Goal: Find specific page/section: Find specific page/section

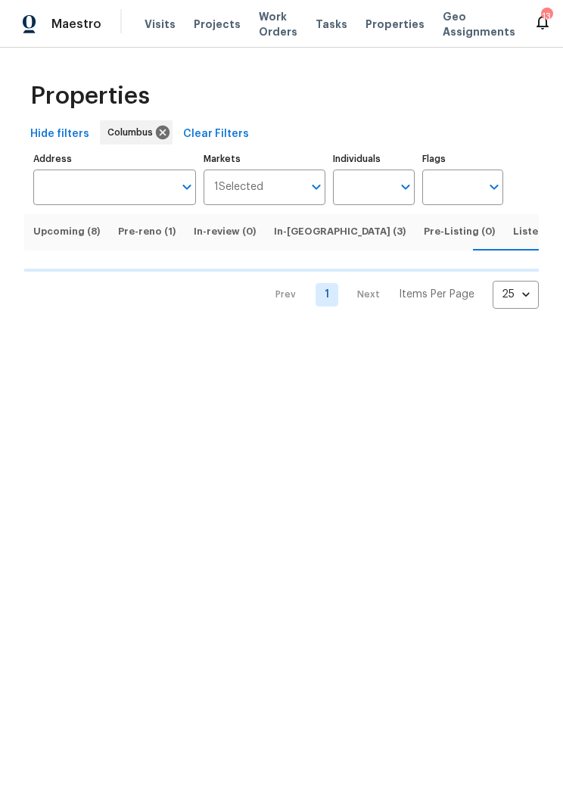
scroll to position [0, 2]
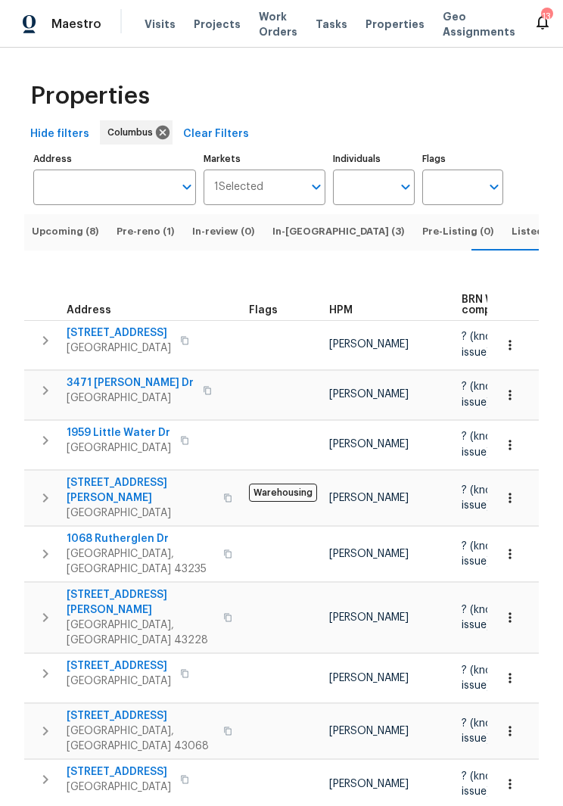
click at [159, 337] on span "2698 Moonlight Ln" at bounding box center [119, 332] width 104 height 15
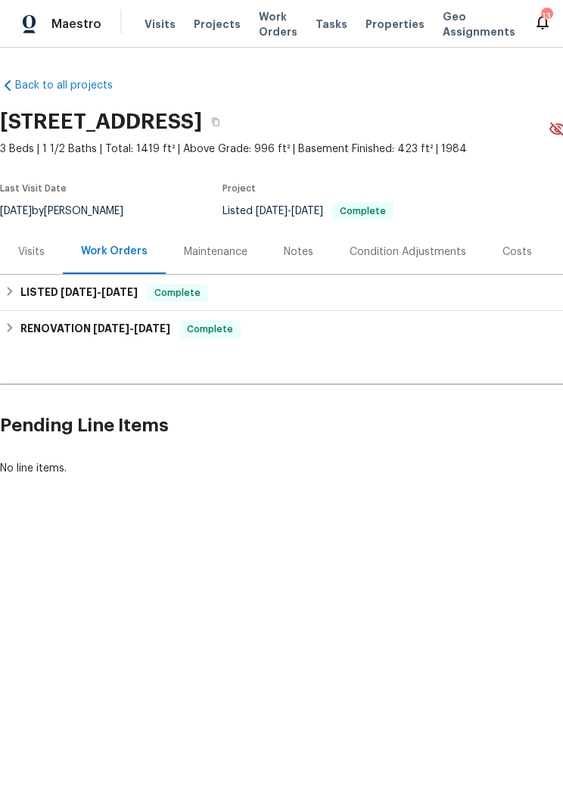
click at [38, 249] on div "Visits" at bounding box center [31, 251] width 26 height 15
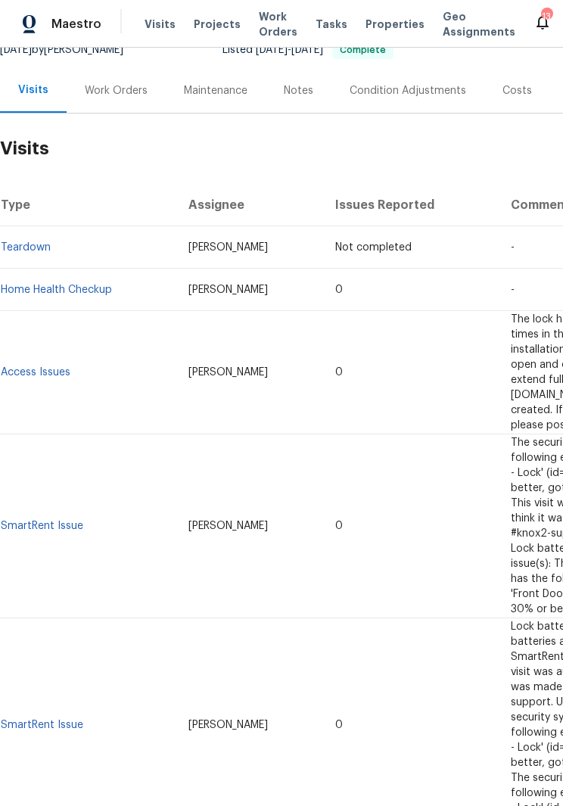
scroll to position [162, 0]
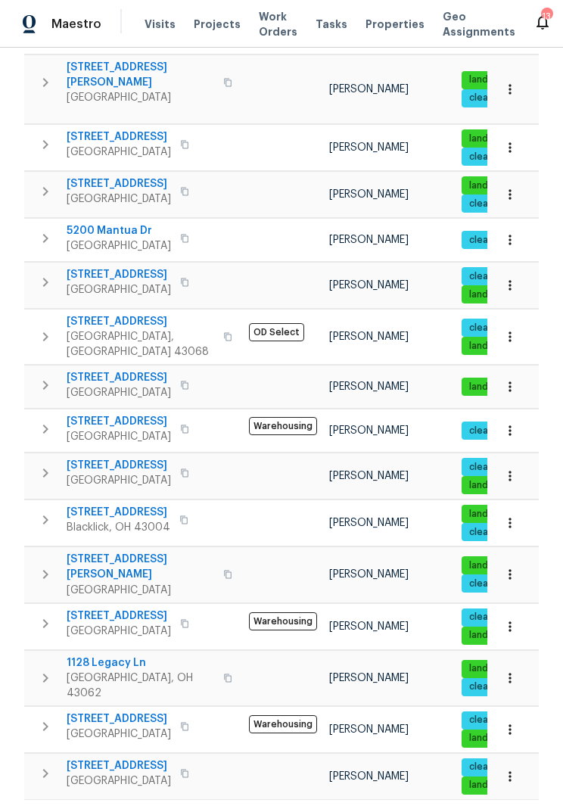
scroll to position [310, 0]
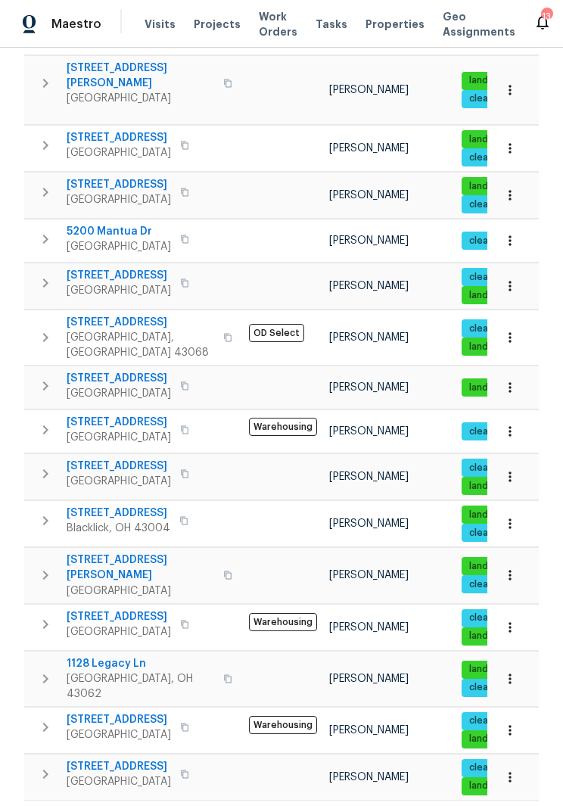
click at [124, 712] on span "[STREET_ADDRESS]" at bounding box center [119, 719] width 104 height 15
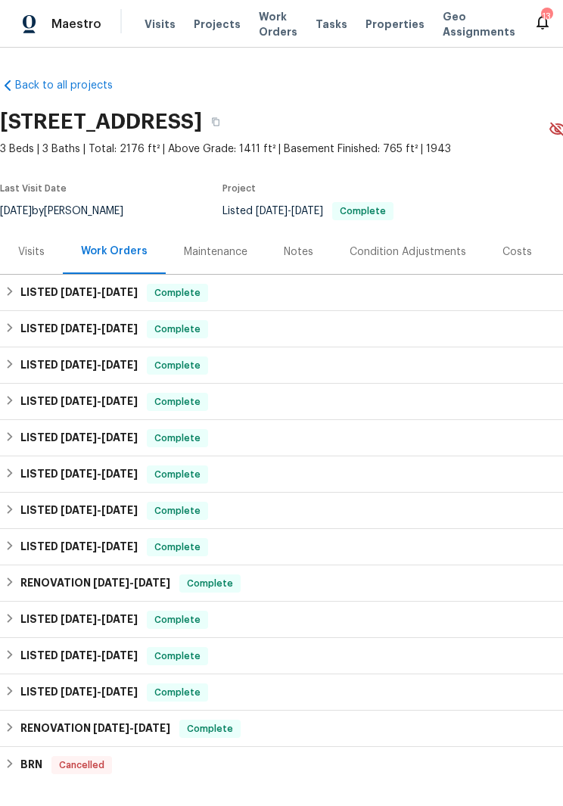
click at [42, 250] on div "Visits" at bounding box center [31, 251] width 26 height 15
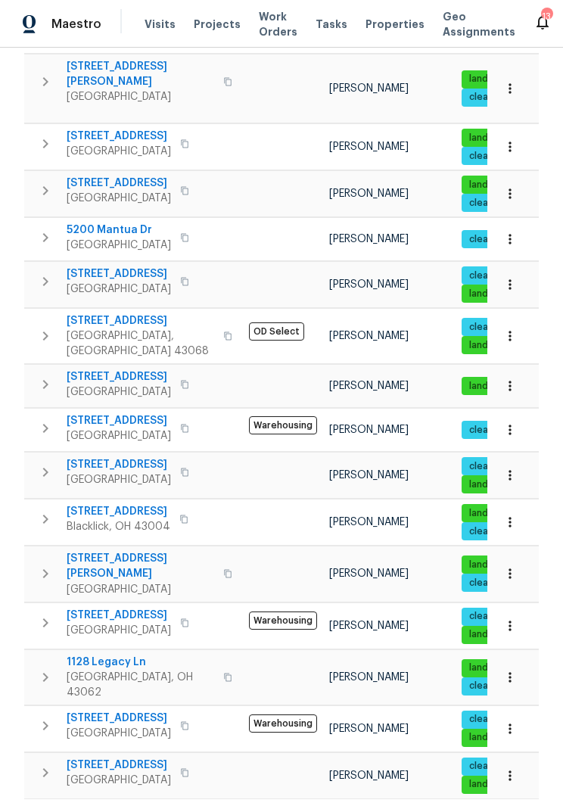
scroll to position [310, 0]
